Goal: Complete application form: Complete application form

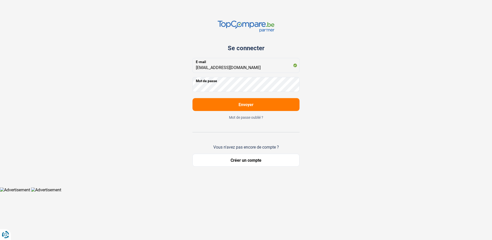
click at [256, 102] on button "Envoyer" at bounding box center [245, 104] width 107 height 13
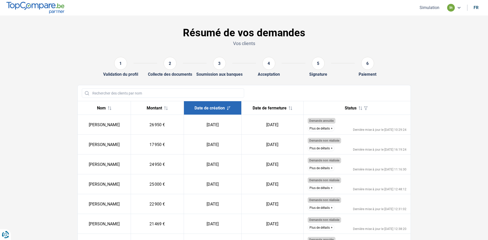
click at [325, 169] on button "Plus de détails" at bounding box center [321, 168] width 27 height 6
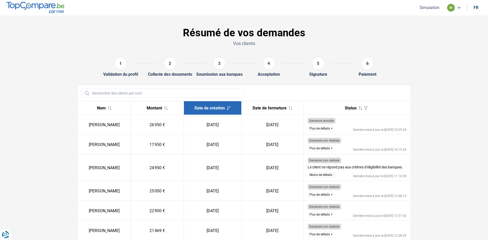
click at [429, 6] on button "Simulation" at bounding box center [429, 7] width 23 height 5
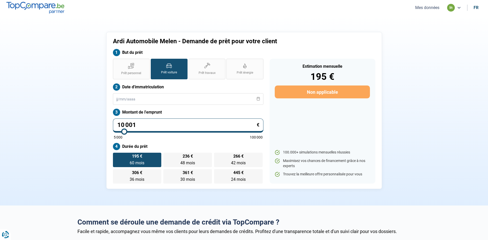
drag, startPoint x: 128, startPoint y: 127, endPoint x: 94, endPoint y: 132, distance: 33.7
click at [94, 132] on div "Ardi Automobile Melen - Demande de prêt pour votre client But du prêt Prêt pers…" at bounding box center [244, 110] width 340 height 157
type input "0"
type input "5000"
type input "6"
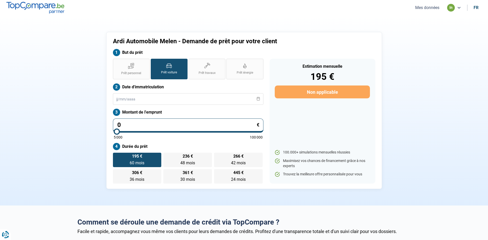
type input "5000"
type input "69"
type input "5000"
type input "695"
type input "5000"
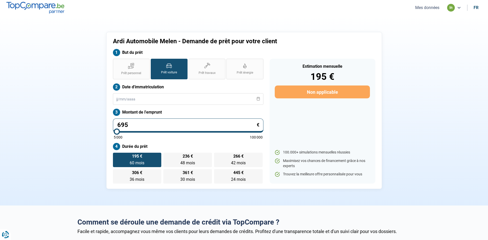
type input "6 950"
type input "7000"
type input "6 950"
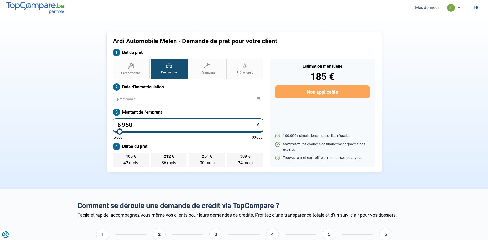
type input "7000"
radio input "true"
click at [43, 158] on section "Ardi Automobile Melen - Demande de prêt pour votre client But du prêt Prêt pers…" at bounding box center [244, 101] width 488 height 173
click at [132, 159] on label "185 € 42 mois 42 mois" at bounding box center [131, 160] width 36 height 14
click at [116, 156] on input "185 € 42 mois 42 mois" at bounding box center [114, 154] width 3 height 3
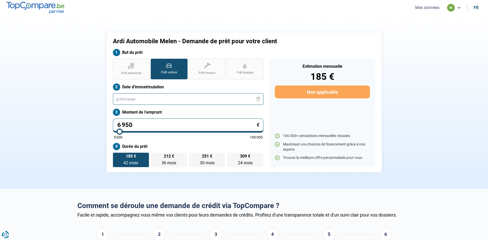
click at [169, 100] on input "text" at bounding box center [188, 99] width 150 height 12
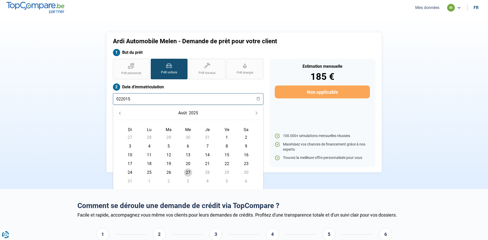
type input "022015"
click at [96, 109] on div "Ardi Automobile Melen - Demande de prêt pour votre client But du prêt Prêt pers…" at bounding box center [244, 102] width 340 height 140
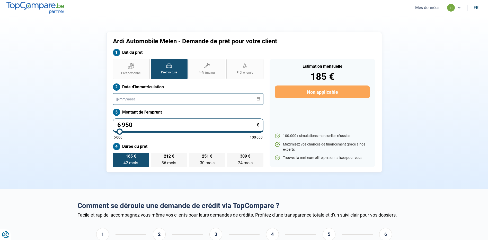
click at [138, 101] on input "text" at bounding box center [188, 99] width 150 height 12
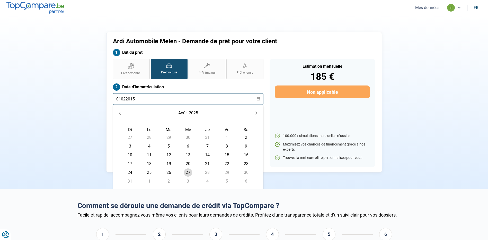
type input "01022015"
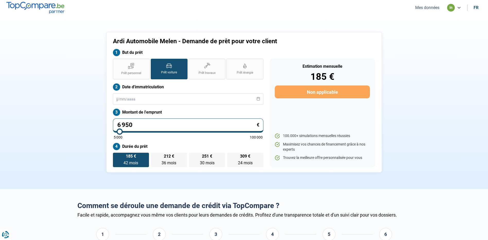
drag, startPoint x: 37, startPoint y: 104, endPoint x: 37, endPoint y: 108, distance: 3.6
click at [37, 105] on section "Ardi Automobile Melen - Demande de prêt pour votre client But du prêt Prêt pers…" at bounding box center [244, 101] width 488 height 173
click at [222, 102] on input "text" at bounding box center [188, 99] width 150 height 12
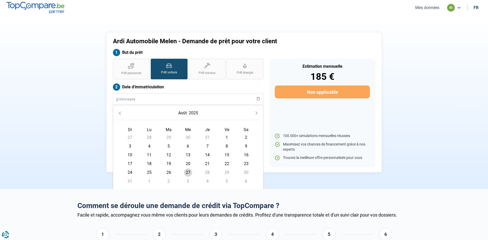
click at [453, 104] on section "Ardi Automobile Melen - Demande de prêt pour votre client But du prêt Prêt pers…" at bounding box center [244, 101] width 488 height 173
click at [259, 101] on input "text" at bounding box center [188, 99] width 150 height 12
click at [196, 111] on button "2025" at bounding box center [193, 112] width 11 height 9
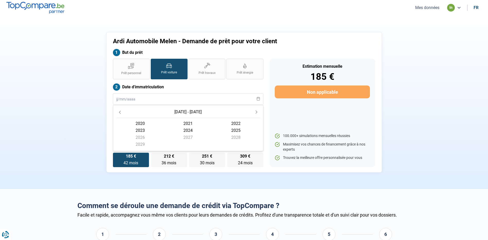
click at [119, 112] on icon "Previous Decade" at bounding box center [120, 112] width 4 height 4
click at [164, 134] on span "2015" at bounding box center [140, 137] width 48 height 7
click at [212, 131] on span "mai" at bounding box center [236, 132] width 48 height 7
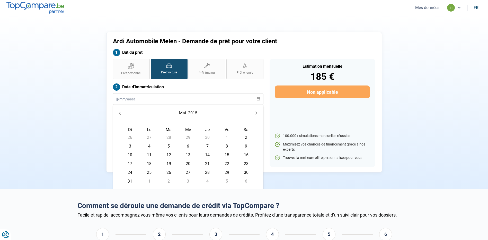
click at [228, 138] on span "1" at bounding box center [227, 137] width 8 height 8
type input "[DATE]"
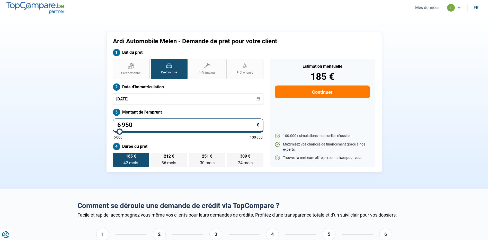
click at [127, 160] on label "185 € 42 mois 42 mois" at bounding box center [131, 160] width 36 height 14
click at [116, 156] on input "185 € 42 mois 42 mois" at bounding box center [114, 154] width 3 height 3
click at [301, 92] on button "Continuer" at bounding box center [322, 91] width 95 height 13
select select "32"
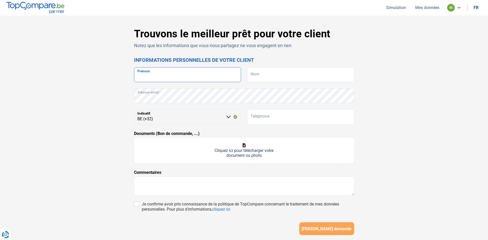
click at [180, 74] on input "Prénom" at bounding box center [187, 74] width 107 height 15
type input "beckers"
click at [289, 72] on input "Nom" at bounding box center [300, 74] width 107 height 15
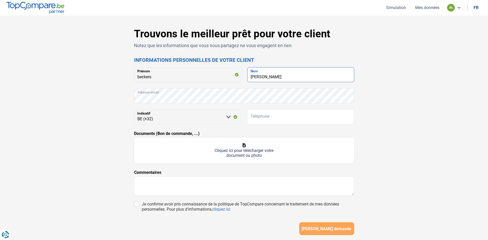
type input "[PERSON_NAME]"
click at [173, 120] on select "[PERSON_NAME] sélectionner une option BE (+32) LU (+352)" at bounding box center [187, 116] width 107 height 15
click at [258, 113] on input "Téléphone" at bounding box center [300, 116] width 107 height 15
paste input "470/84.60"
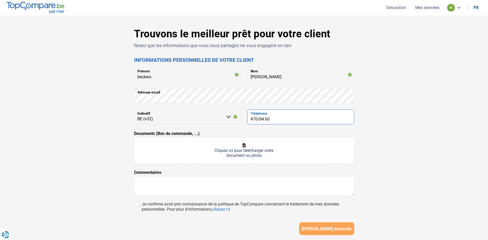
click at [259, 118] on input "470/84.60" at bounding box center [300, 116] width 107 height 15
click at [264, 118] on input "47084.60" at bounding box center [300, 116] width 107 height 15
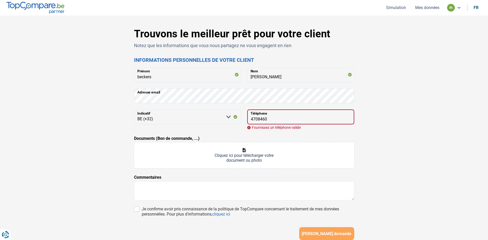
click at [271, 144] on input "Documents (Bon de commande, ...)" at bounding box center [244, 155] width 220 height 26
click at [249, 119] on input "4708460" at bounding box center [300, 116] width 107 height 15
click at [287, 138] on div "Documents (Bon de commande, ...) Cliquez ici pour télécharger votre document ou…" at bounding box center [244, 151] width 220 height 33
click at [278, 141] on div "Documents (Bon de commande, ...) Cliquez ici pour télécharger votre document ou…" at bounding box center [244, 151] width 220 height 33
drag, startPoint x: 271, startPoint y: 121, endPoint x: 260, endPoint y: 123, distance: 11.8
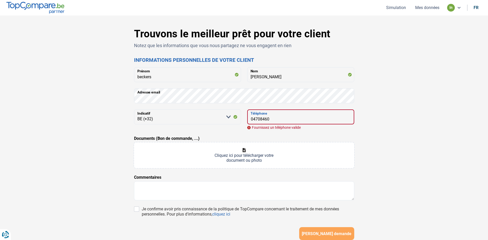
click at [260, 123] on input "04708460" at bounding box center [300, 116] width 107 height 15
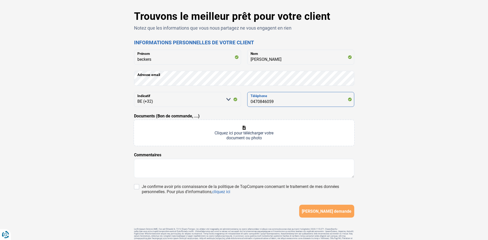
scroll to position [42, 0]
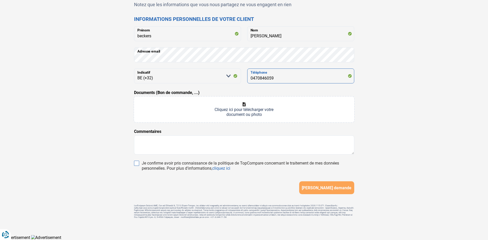
type input "0470846059"
drag, startPoint x: 134, startPoint y: 161, endPoint x: 138, endPoint y: 153, distance: 8.4
click at [134, 161] on input "Je confirme avoir pris connaissance de la politique de TopCompare concernant le…" at bounding box center [136, 163] width 5 height 5
checkbox input "true"
click at [243, 105] on input "Documents (Bon de commande, ...)" at bounding box center [244, 109] width 220 height 26
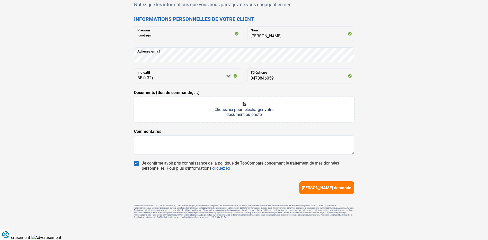
click at [252, 99] on input "Documents (Bon de commande, ...)" at bounding box center [244, 109] width 220 height 26
type input "C:\fakepath\1347_001.pdf"
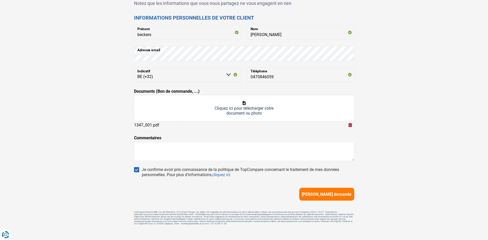
click at [331, 196] on span "[PERSON_NAME] demande" at bounding box center [327, 194] width 50 height 5
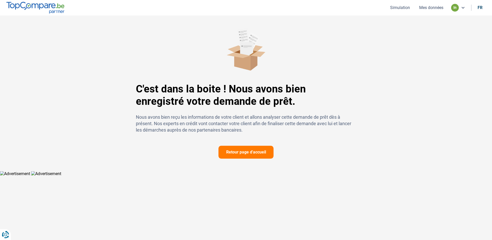
click at [242, 152] on button "Retour page d'accueil" at bounding box center [245, 152] width 55 height 13
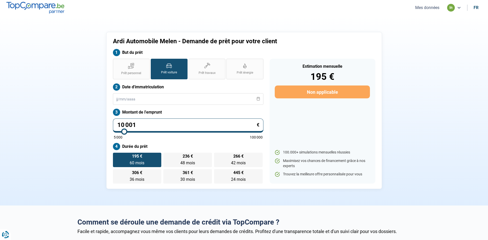
click at [434, 7] on button "Mes données" at bounding box center [427, 7] width 27 height 5
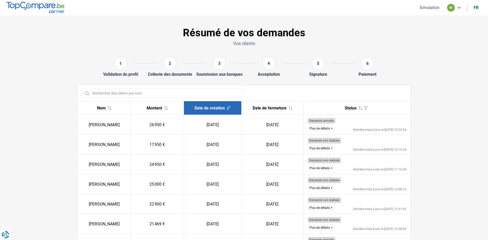
scroll to position [26, 0]
